Goal: Information Seeking & Learning: Learn about a topic

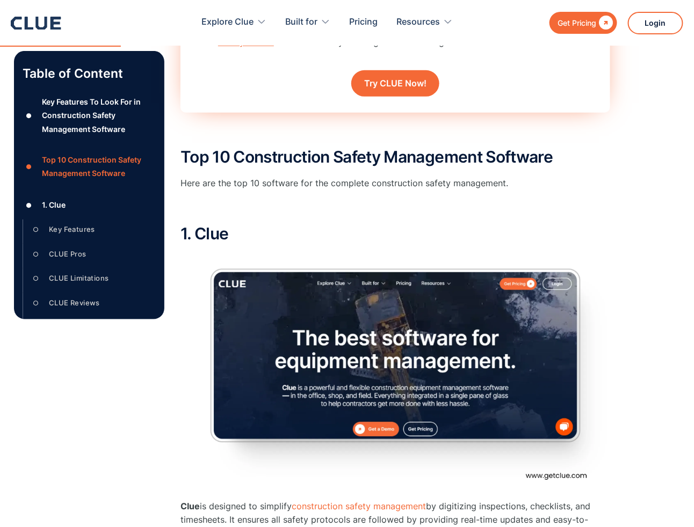
scroll to position [1216, 0]
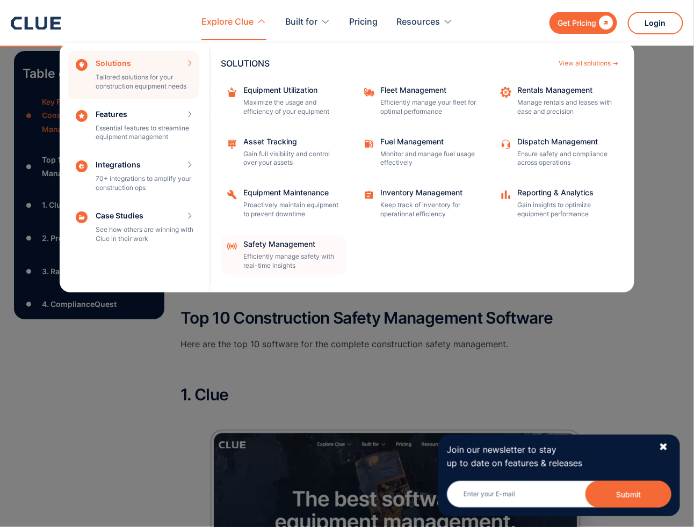
click at [280, 244] on div "Safety Management" at bounding box center [291, 245] width 97 height 8
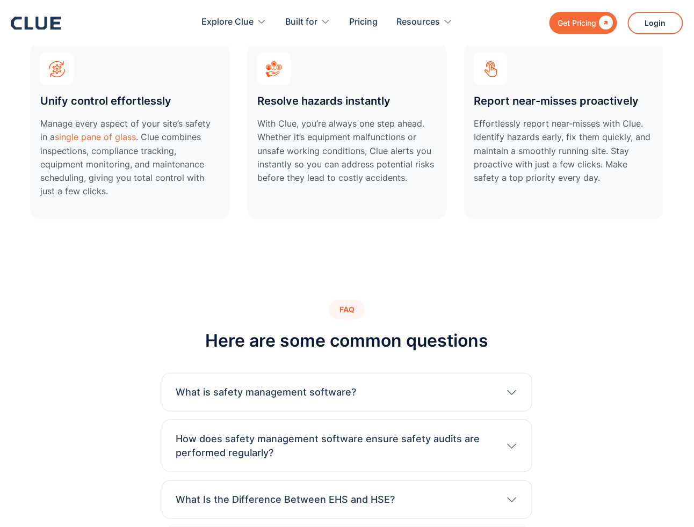
scroll to position [3618, 0]
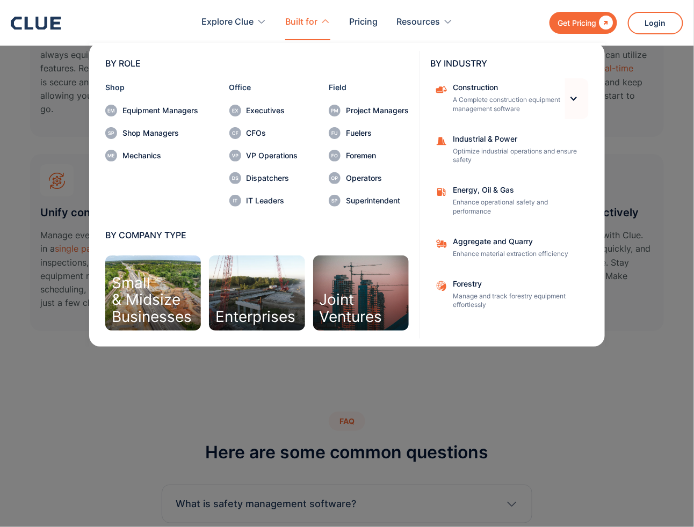
click at [575, 95] on div at bounding box center [573, 98] width 9 height 9
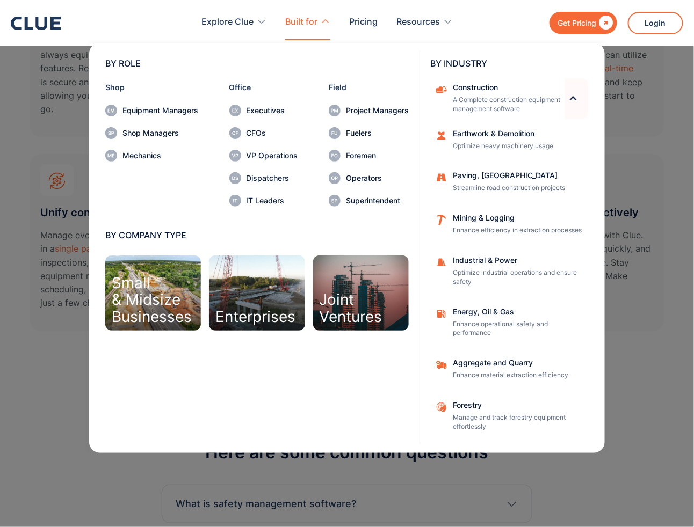
click at [575, 95] on div at bounding box center [573, 98] width 9 height 9
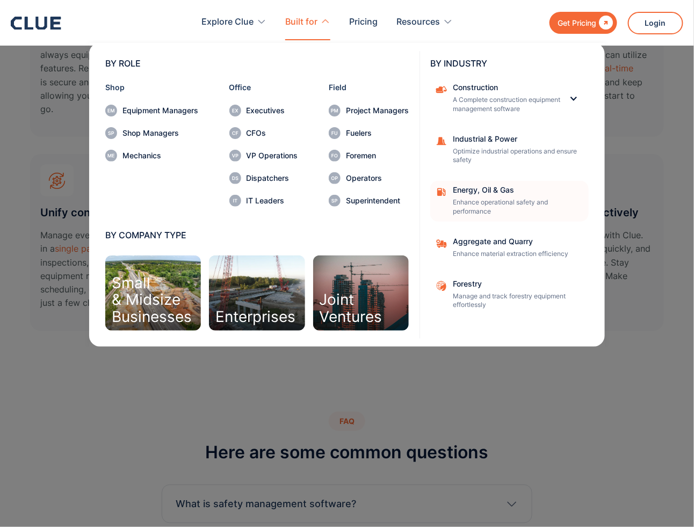
drag, startPoint x: 630, startPoint y: 326, endPoint x: 553, endPoint y: 218, distance: 132.9
click at [630, 324] on div "BY ROLE Shop Equipment Managers Shop Managers Mechanics Office Executives CFOs …" at bounding box center [347, 193] width 575 height 307
